Goal: Task Accomplishment & Management: Use online tool/utility

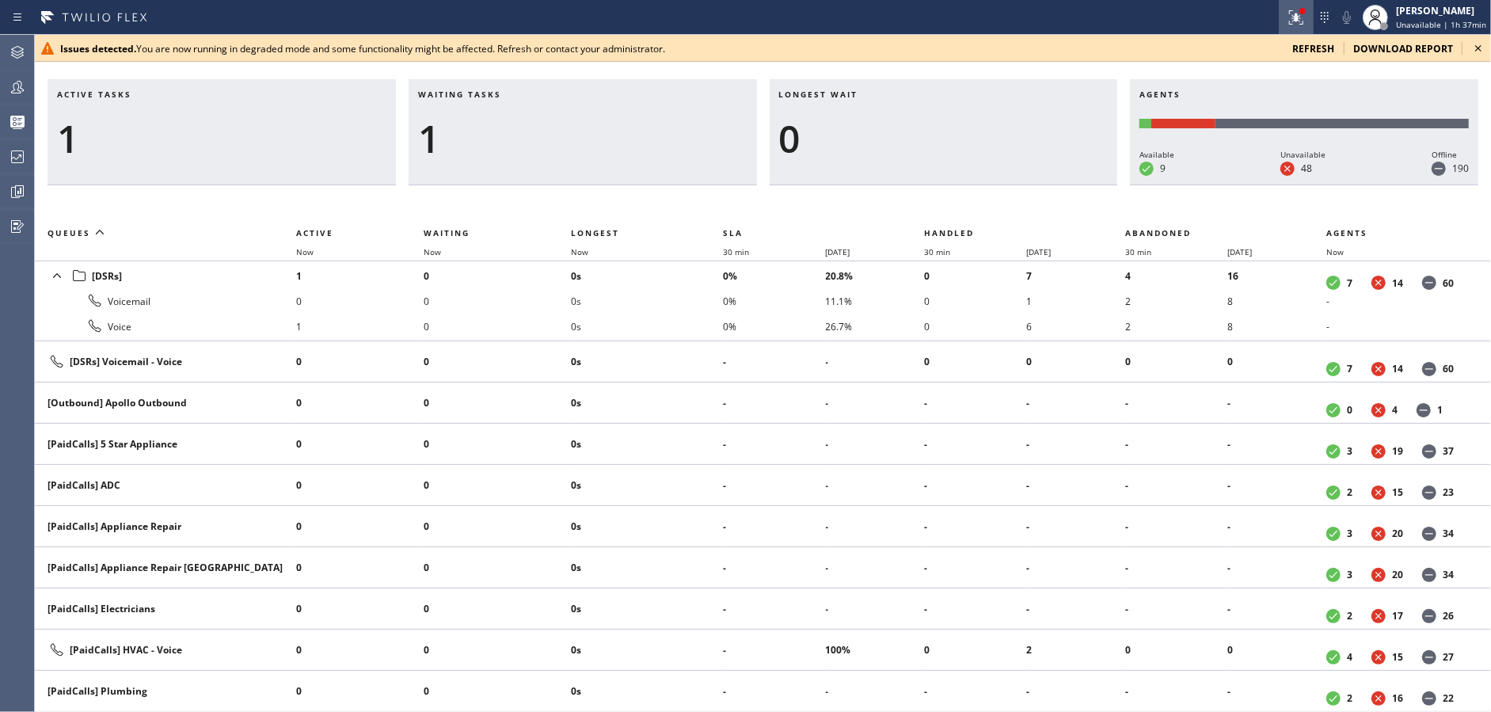
click at [1295, 18] on icon at bounding box center [1296, 17] width 19 height 19
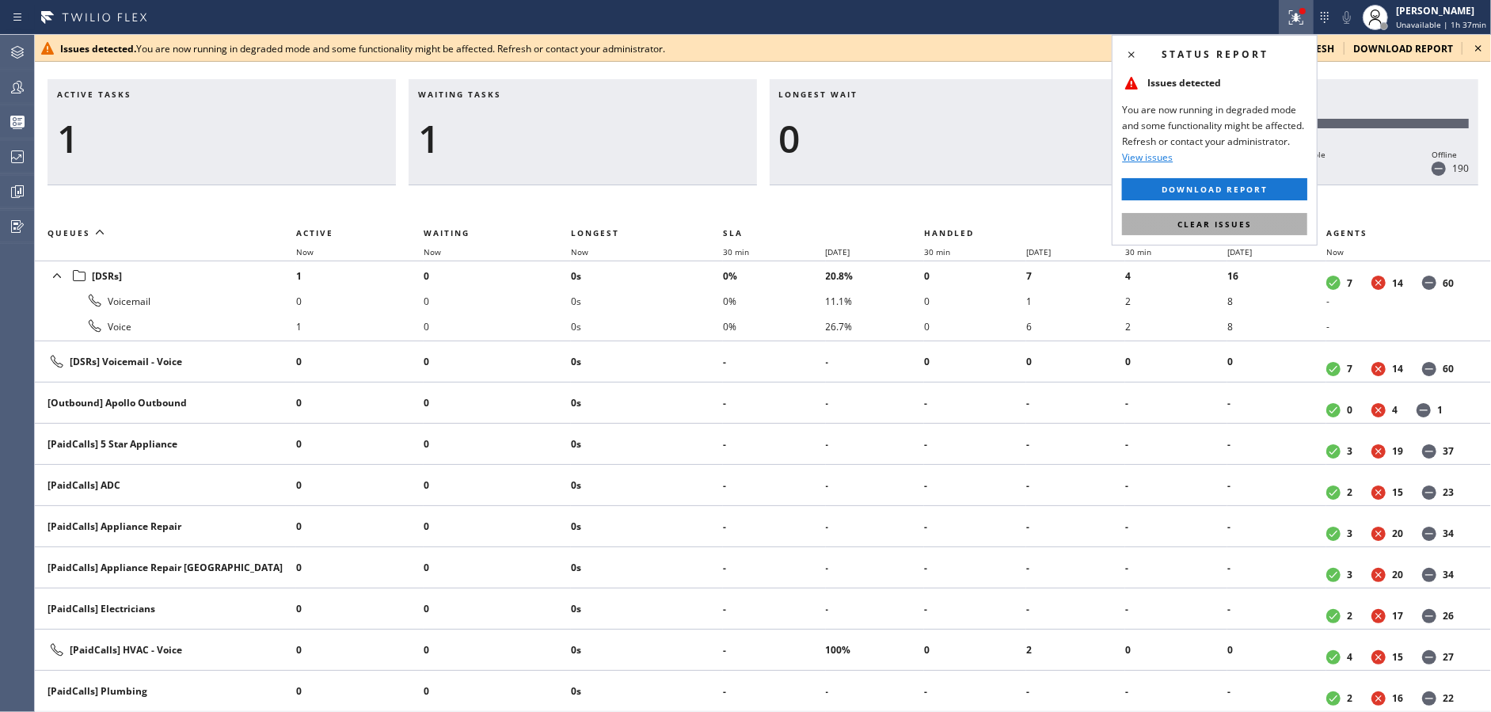
click at [1241, 215] on button "Clear issues" at bounding box center [1214, 224] width 185 height 22
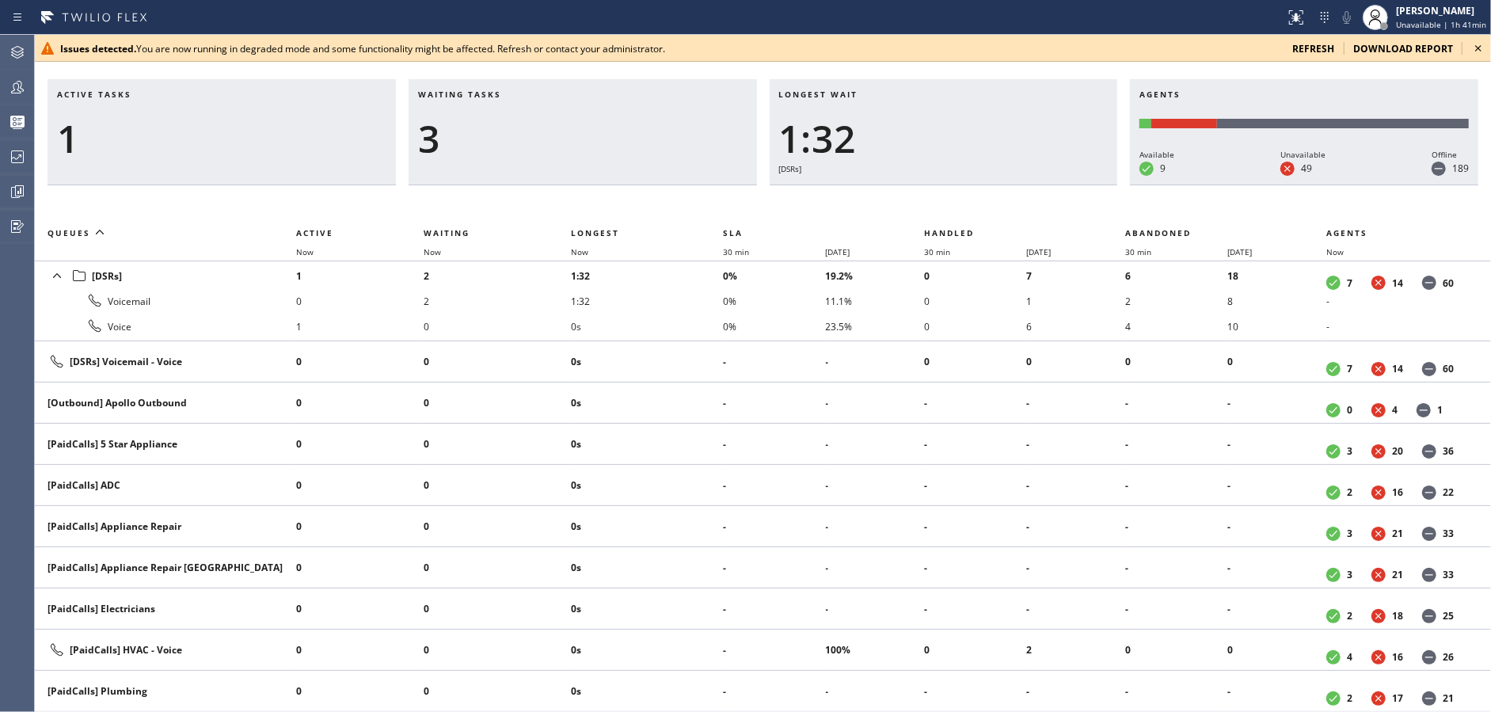
click at [1476, 48] on icon at bounding box center [1478, 48] width 19 height 19
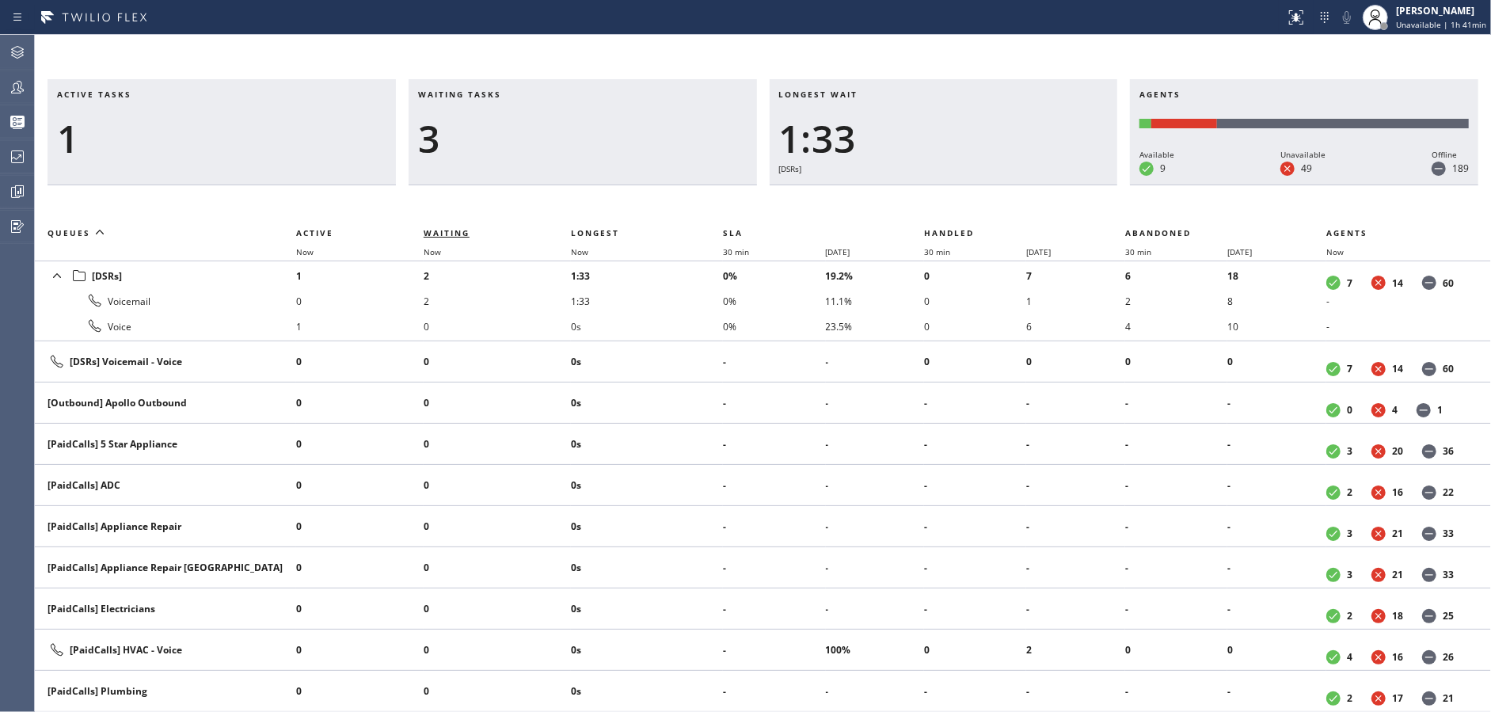
click at [435, 238] on span "Waiting" at bounding box center [447, 232] width 46 height 11
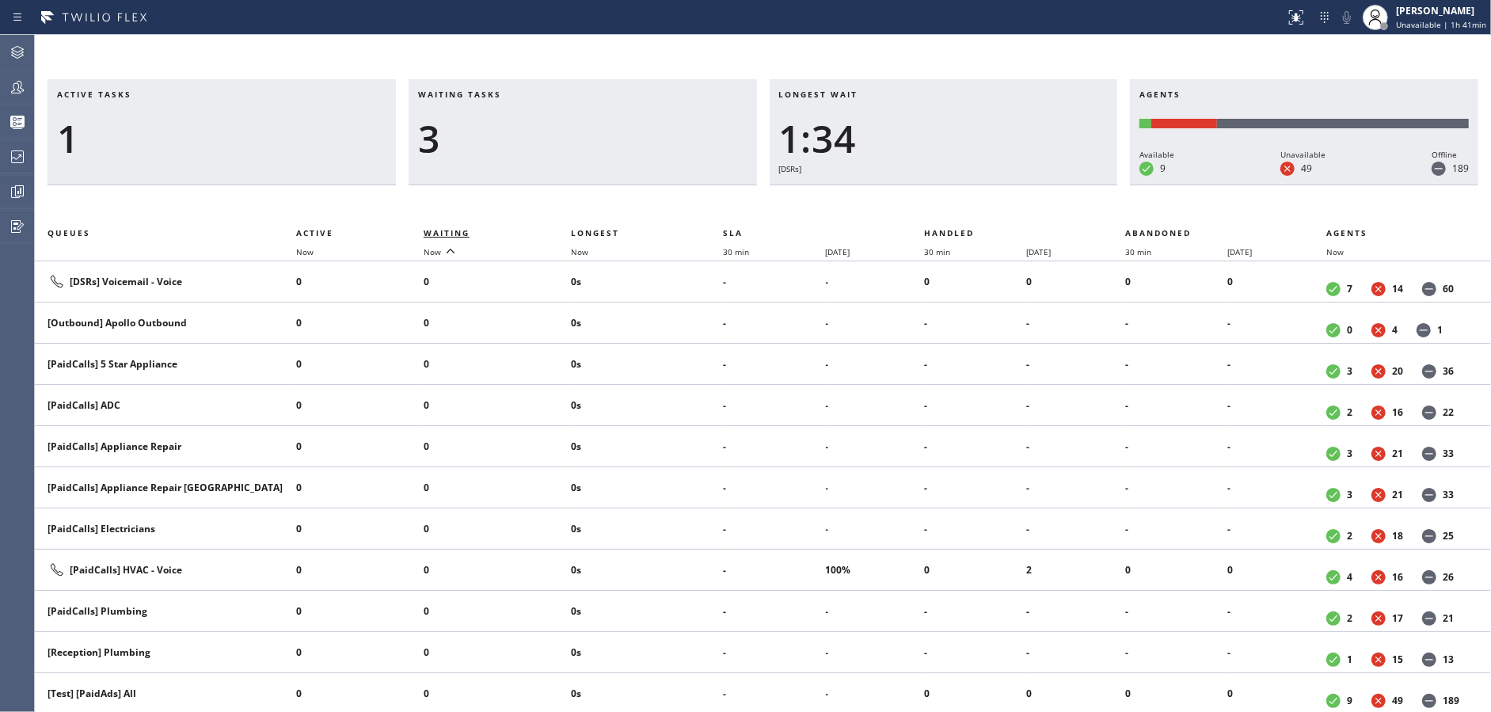
click at [435, 238] on span "Waiting" at bounding box center [447, 232] width 46 height 11
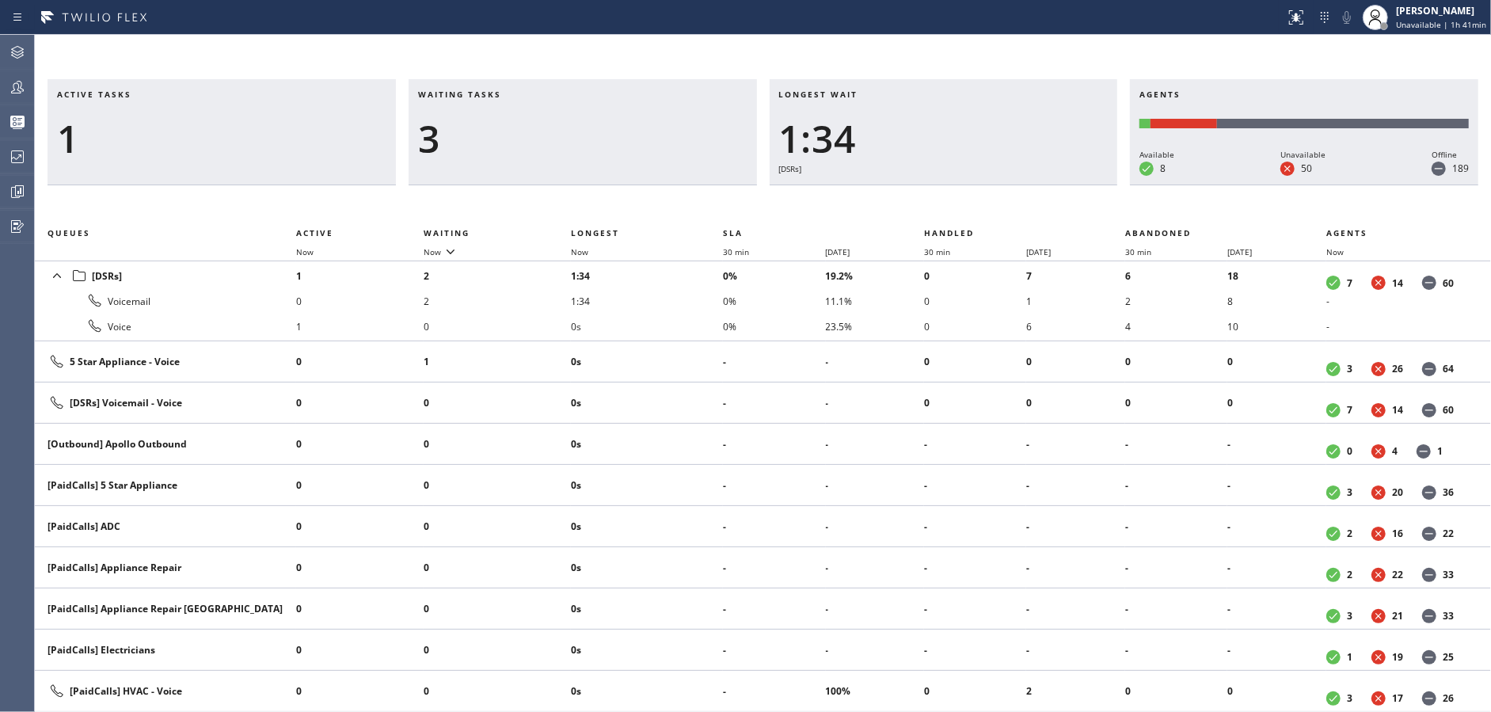
click at [488, 173] on div "Waiting tasks 3" at bounding box center [583, 132] width 348 height 106
click at [1, 98] on div at bounding box center [17, 87] width 35 height 32
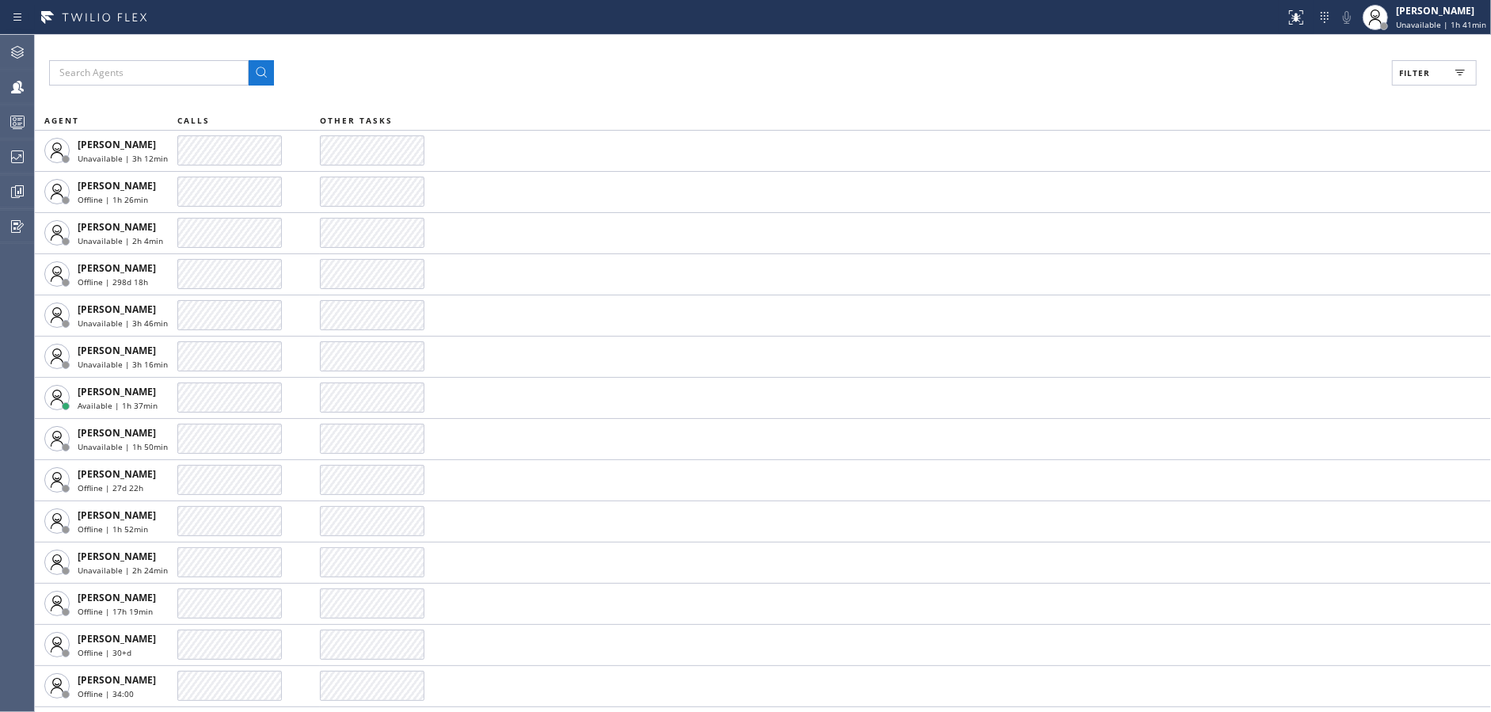
click at [1425, 65] on button "Filter" at bounding box center [1434, 72] width 85 height 25
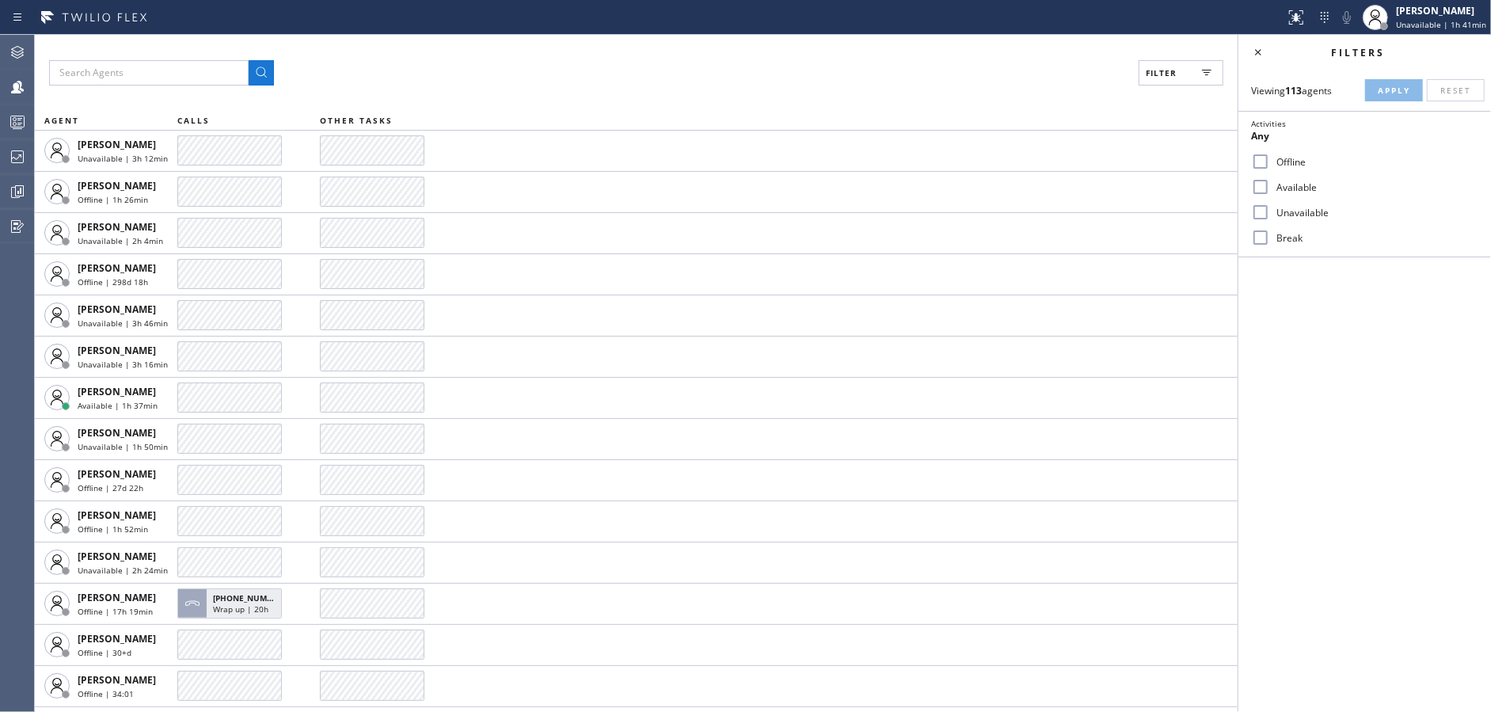
click at [1267, 184] on input "Available" at bounding box center [1260, 186] width 19 height 19
checkbox input "true"
click at [1264, 210] on input "Unavailable" at bounding box center [1260, 212] width 19 height 19
click at [1263, 210] on input "Unavailable" at bounding box center [1260, 212] width 19 height 19
checkbox input "false"
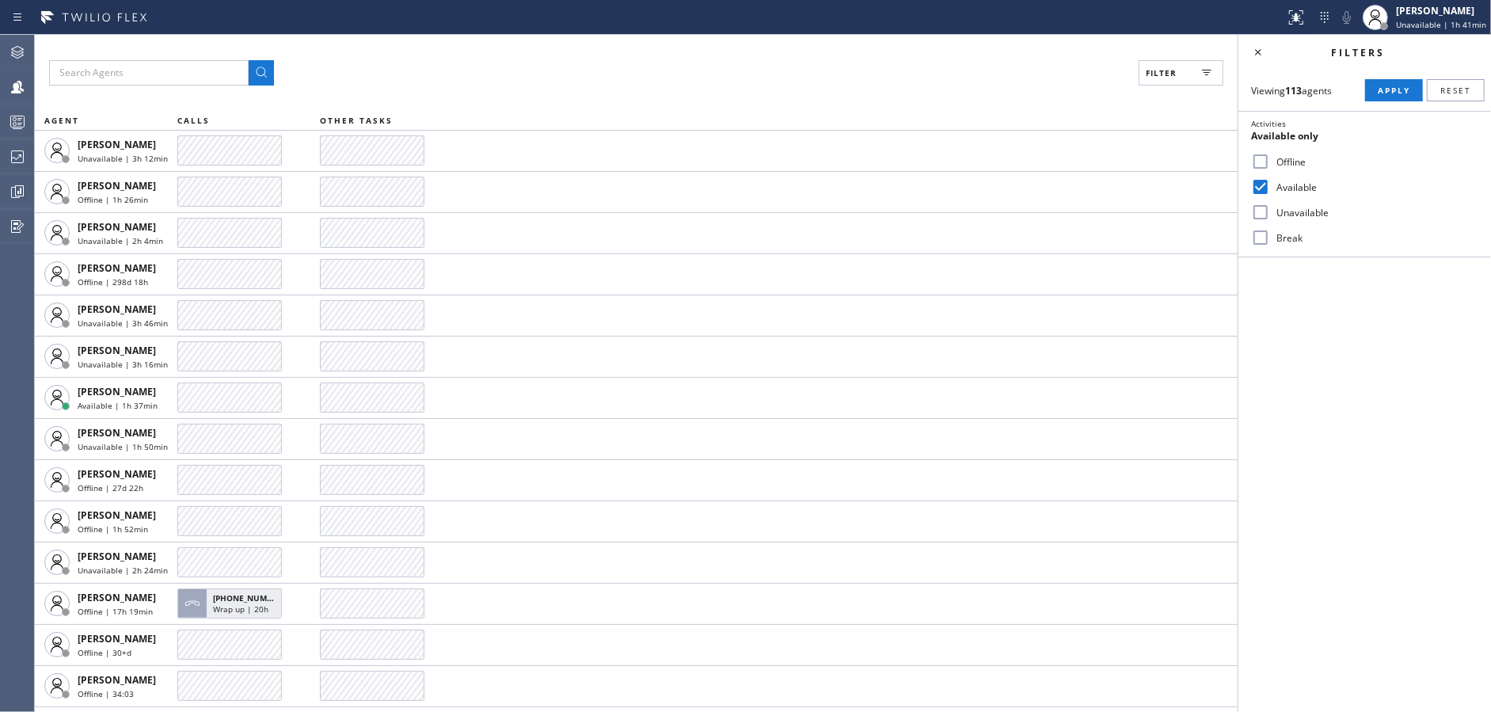
drag, startPoint x: 1261, startPoint y: 233, endPoint x: 1322, endPoint y: 162, distance: 93.8
click at [1261, 230] on input "Break" at bounding box center [1260, 237] width 19 height 19
checkbox input "true"
click at [1378, 89] on span "Apply" at bounding box center [1394, 90] width 32 height 11
click at [1261, 51] on icon at bounding box center [1258, 52] width 19 height 19
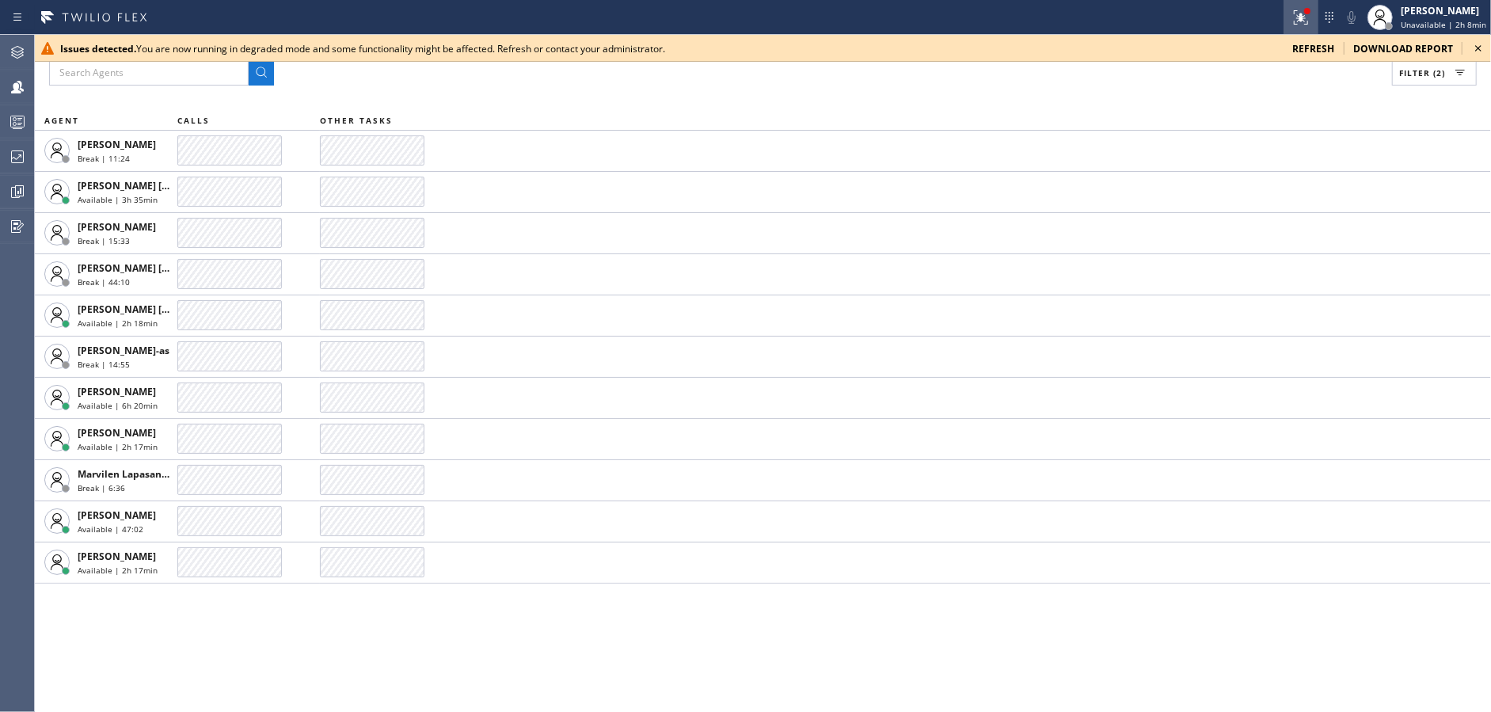
click at [1310, 18] on icon at bounding box center [1300, 17] width 19 height 19
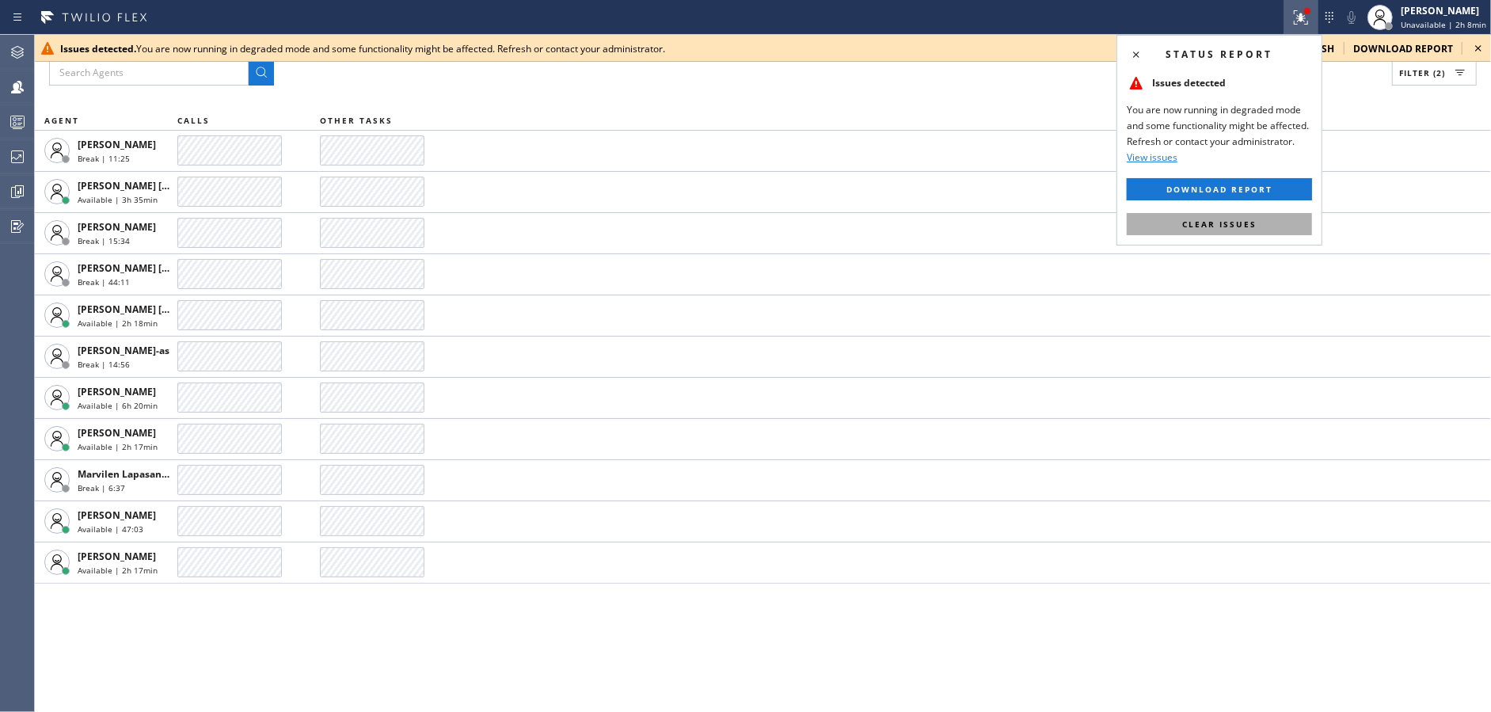
click at [1247, 227] on span "Clear issues" at bounding box center [1219, 224] width 74 height 11
